Goal: Transaction & Acquisition: Download file/media

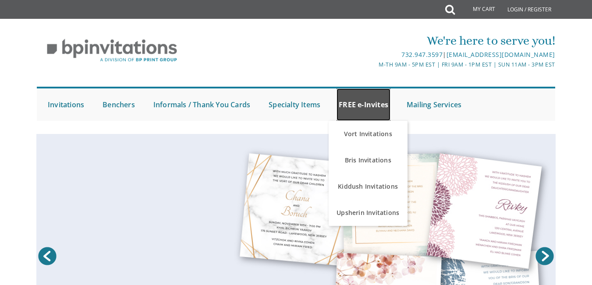
click at [365, 105] on link "FREE e-Invites" at bounding box center [363, 104] width 54 height 32
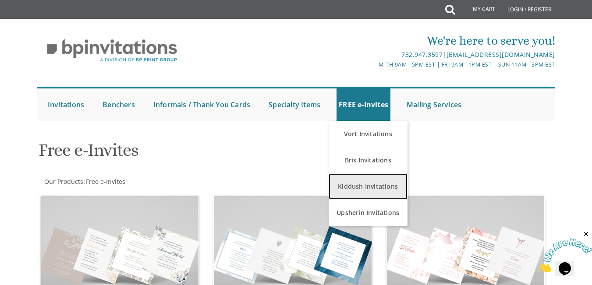
click at [361, 180] on link "Kiddush Invitations" at bounding box center [368, 186] width 79 height 26
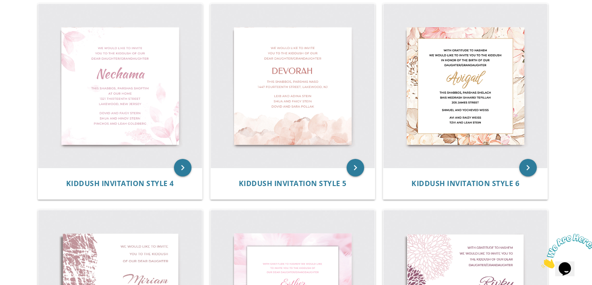
scroll to position [526, 0]
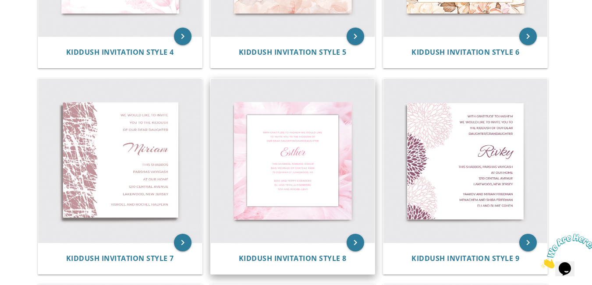
click at [287, 157] on img at bounding box center [293, 161] width 164 height 164
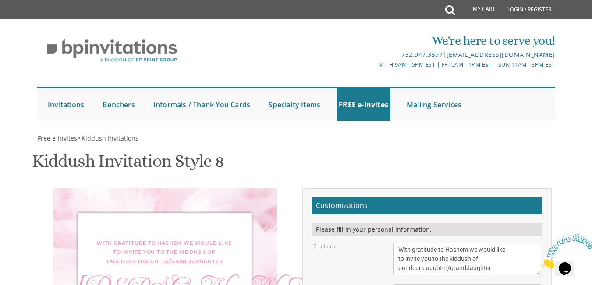
scroll to position [175, 0]
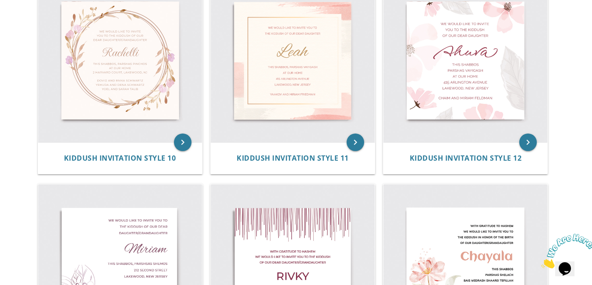
scroll to position [920, 0]
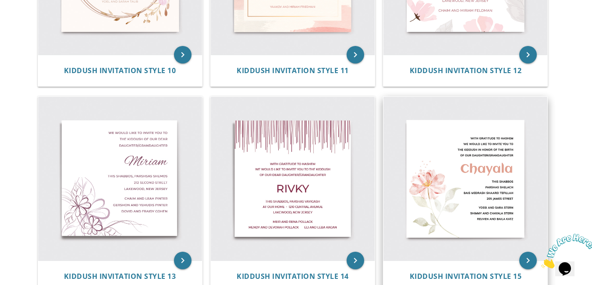
click at [481, 181] on img at bounding box center [465, 179] width 164 height 164
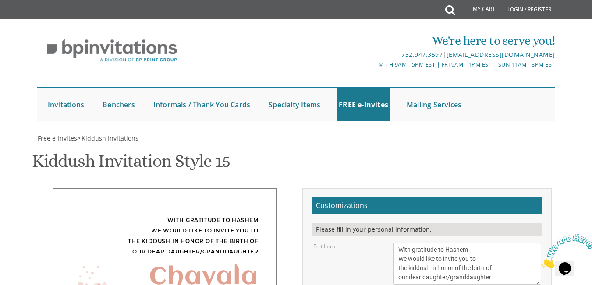
scroll to position [219, 0]
drag, startPoint x: 467, startPoint y: 199, endPoint x: 382, endPoint y: 178, distance: 87.9
